Goal: Information Seeking & Learning: Learn about a topic

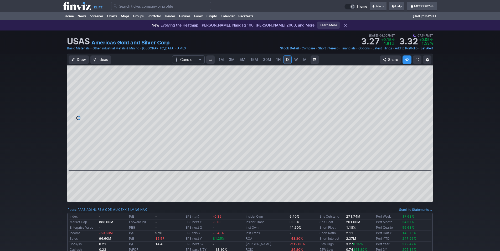
click at [293, 59] on link "W" at bounding box center [296, 59] width 8 height 8
